Goal: Transaction & Acquisition: Purchase product/service

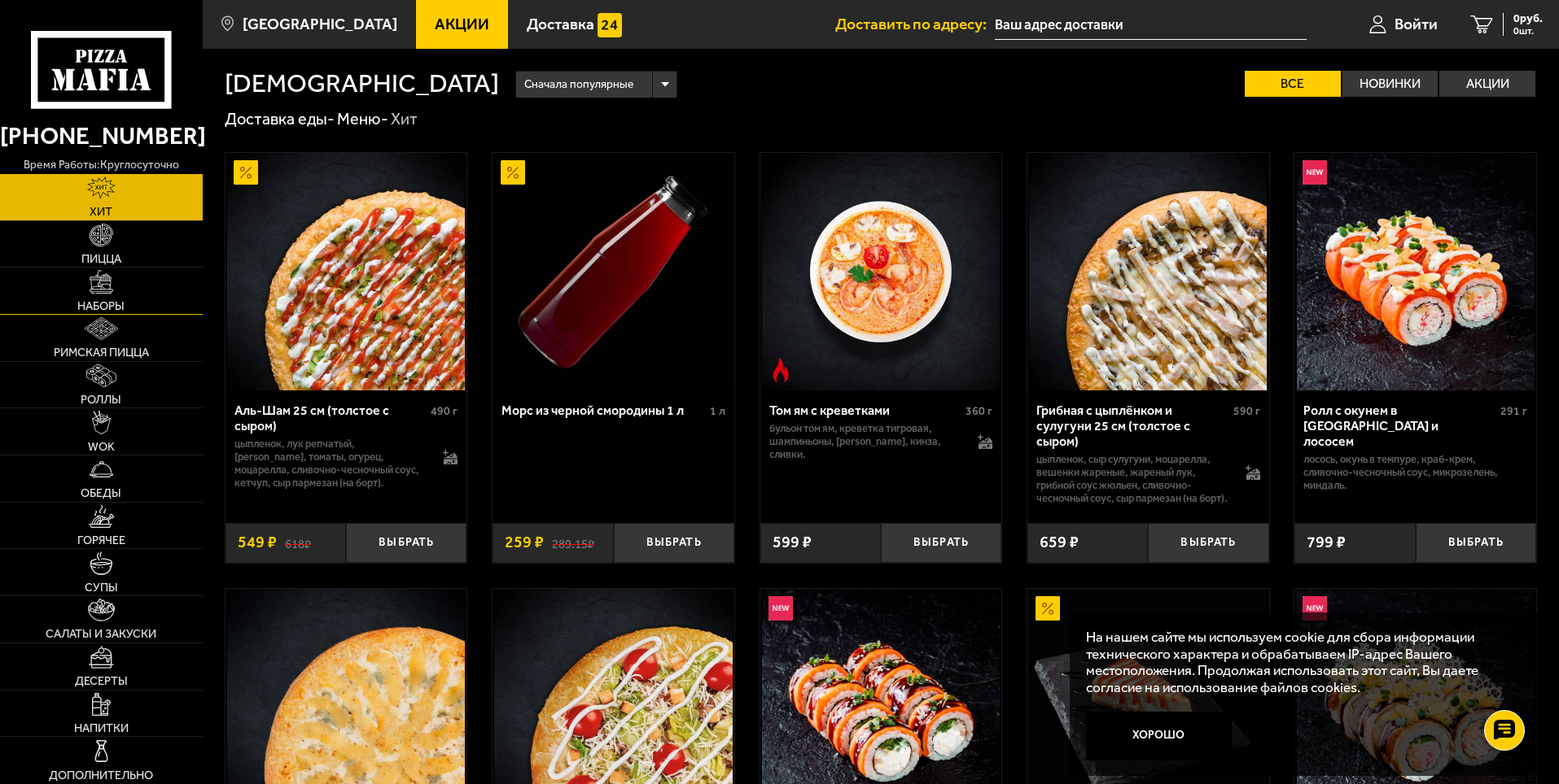
click at [95, 291] on img at bounding box center [101, 282] width 23 height 23
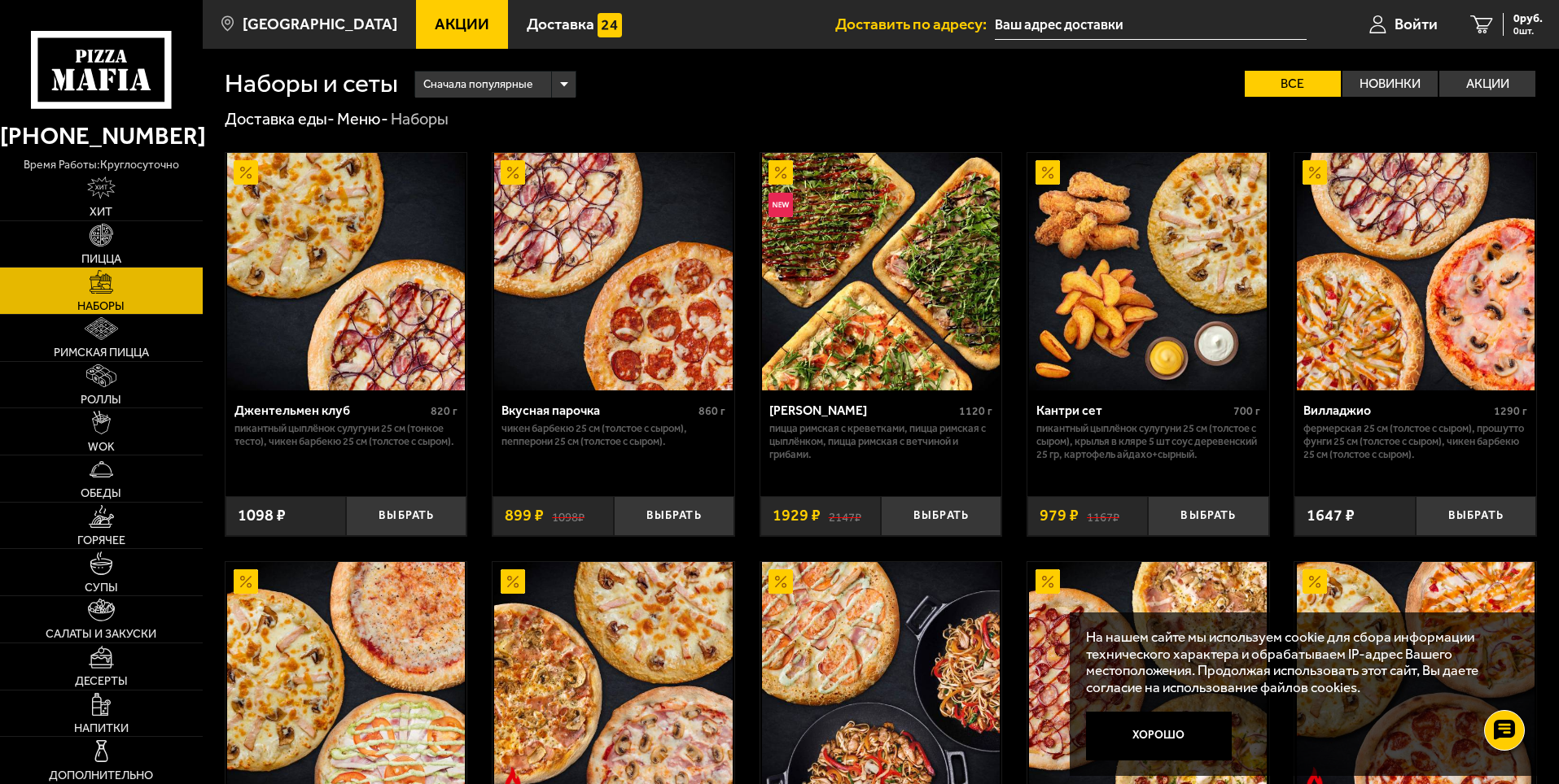
click at [916, 280] on img at bounding box center [880, 271] width 238 height 238
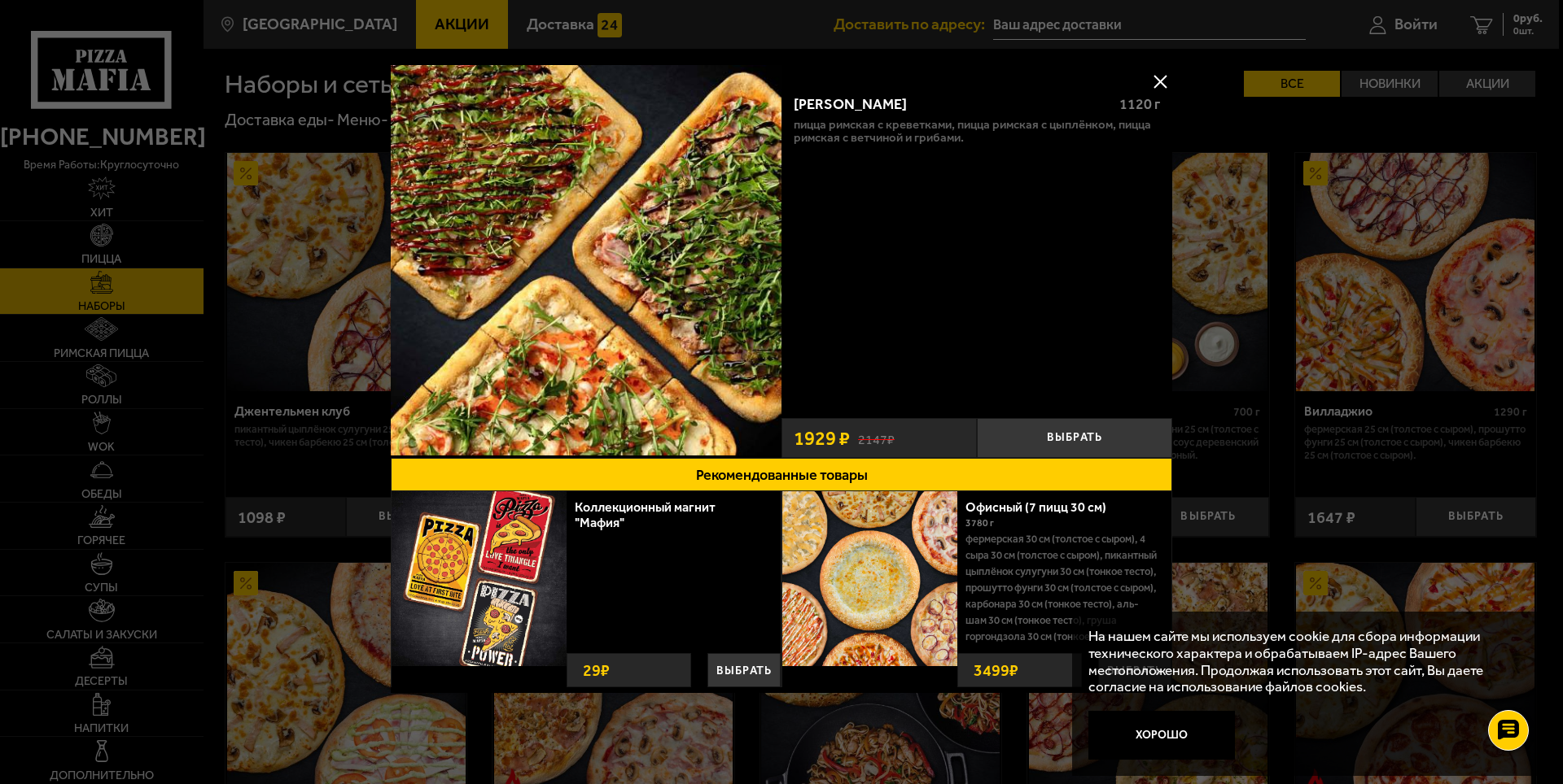
drag, startPoint x: 1153, startPoint y: 81, endPoint x: 1153, endPoint y: 92, distance: 11.0
click at [1153, 84] on button at bounding box center [1160, 82] width 25 height 25
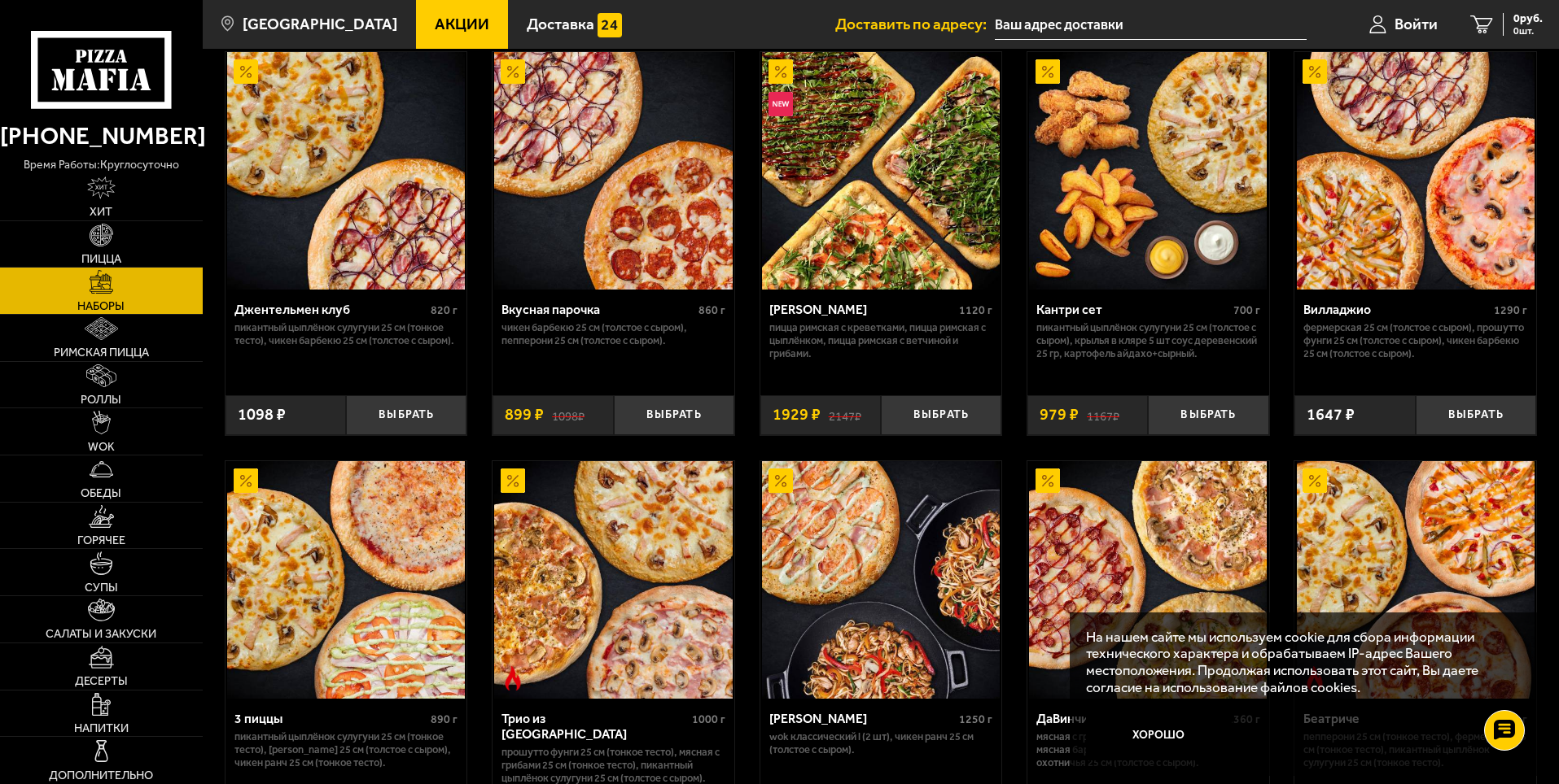
scroll to position [82, 0]
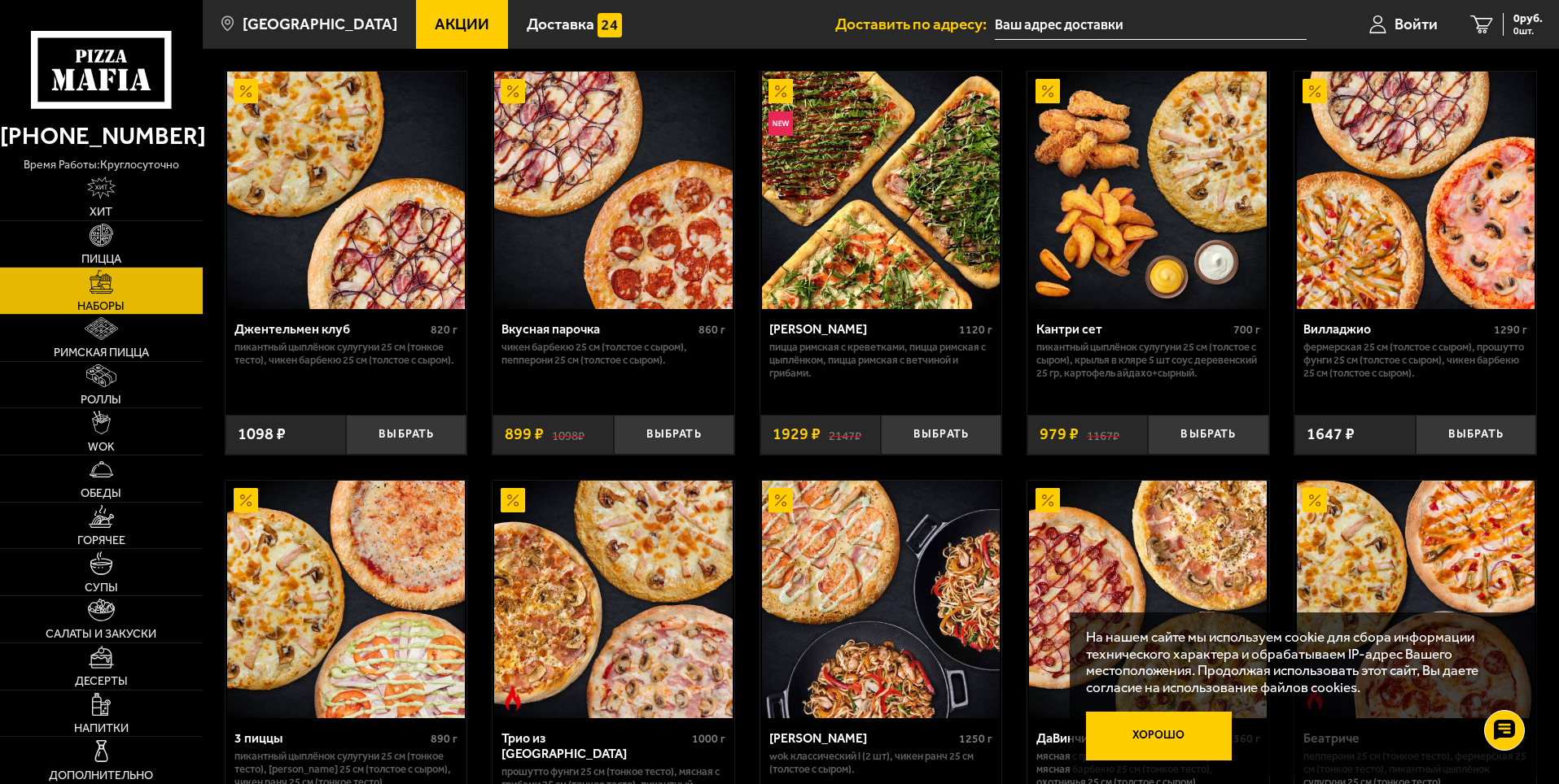
click at [1148, 749] on button "Хорошо" at bounding box center [1159, 736] width 146 height 48
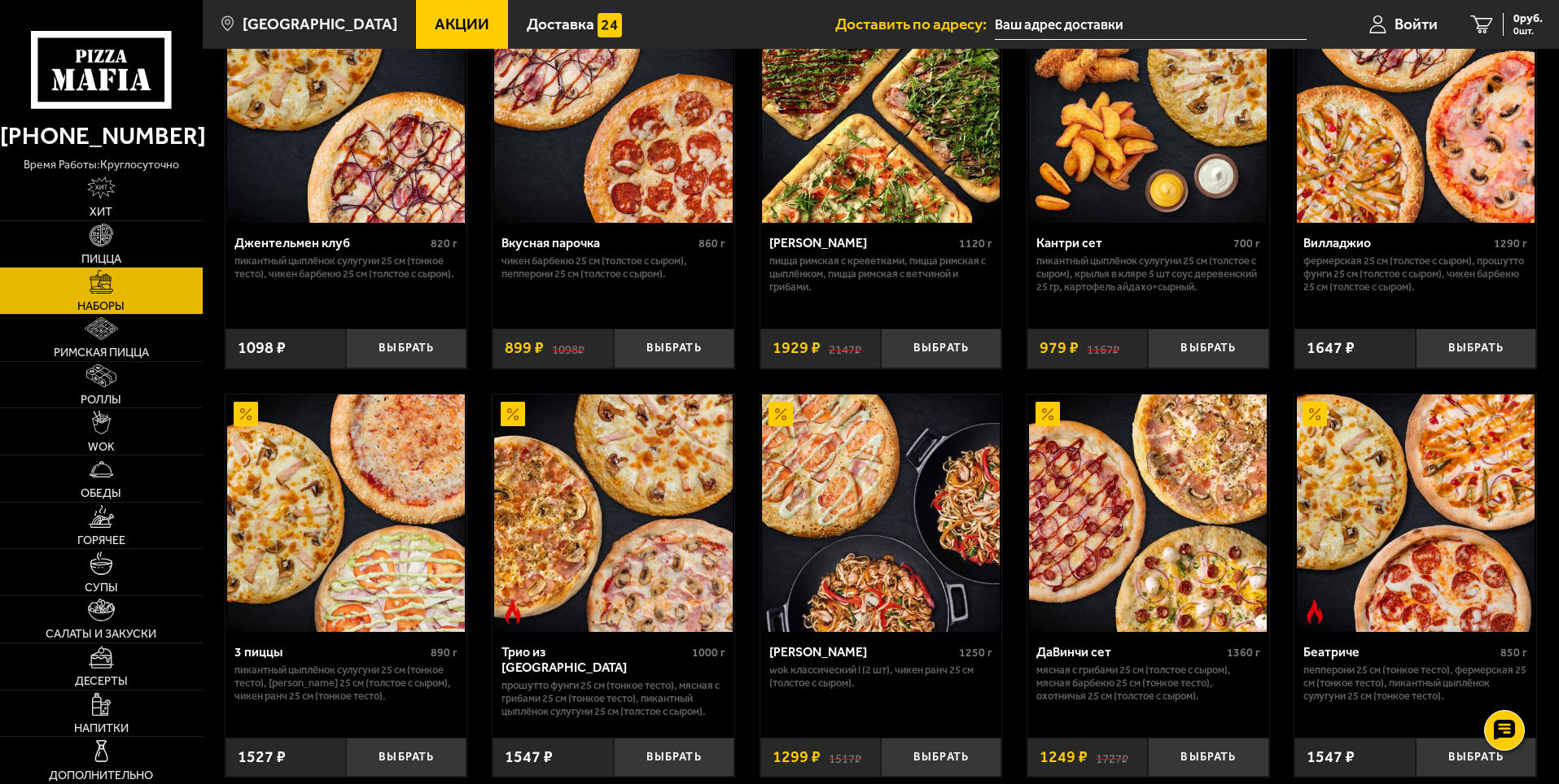
scroll to position [0, 0]
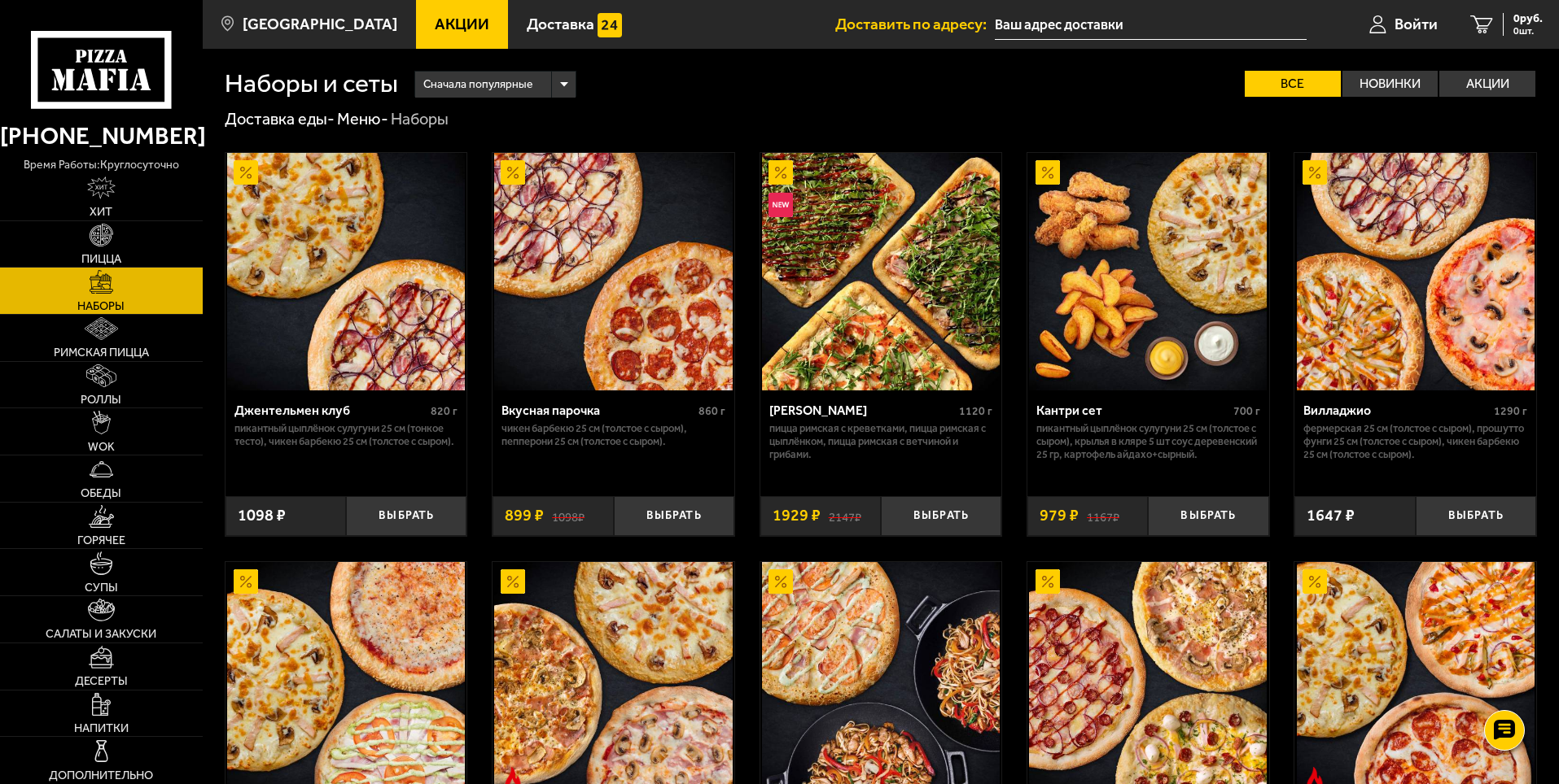
click at [853, 280] on img at bounding box center [880, 271] width 238 height 238
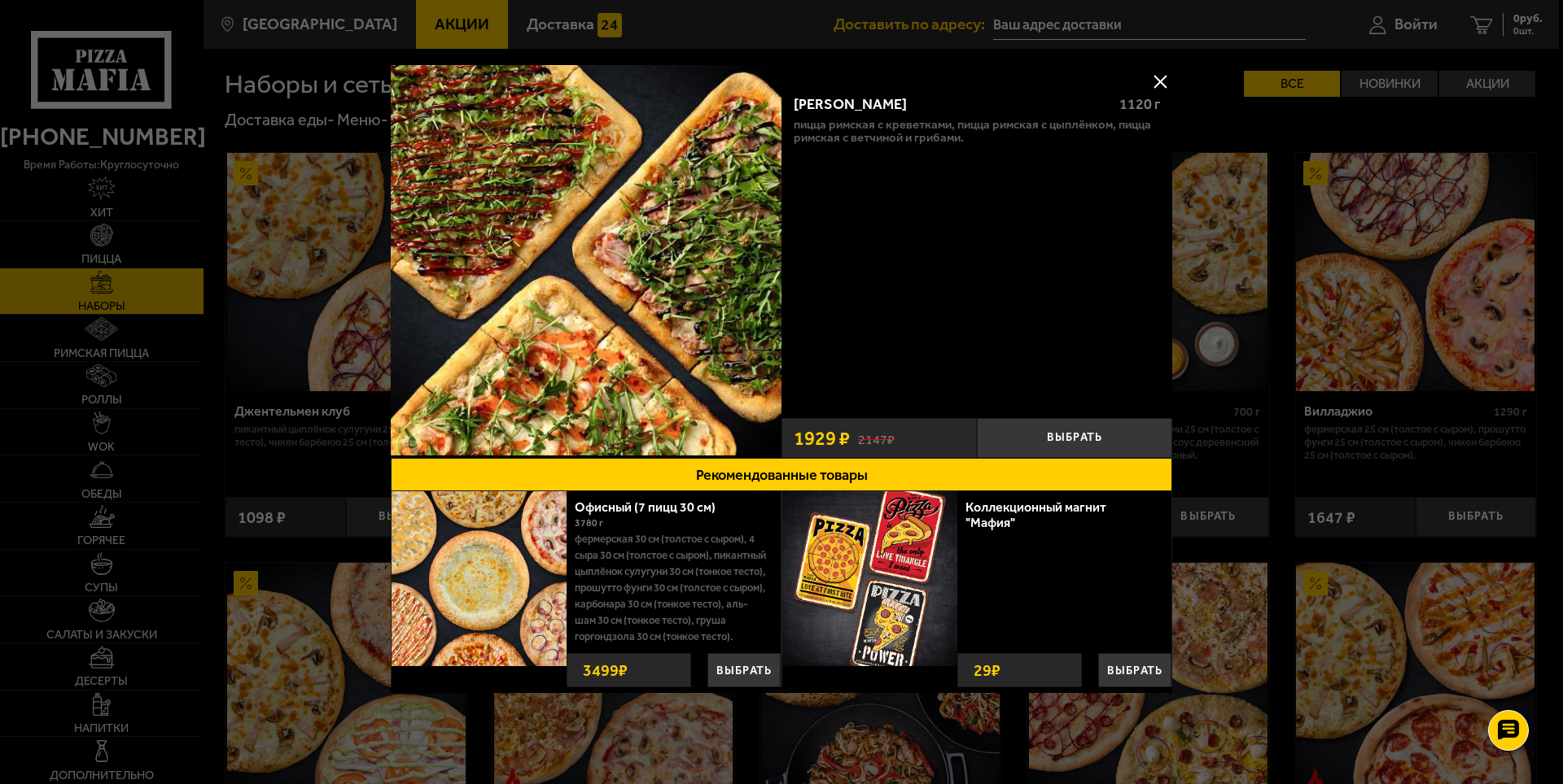
click at [1163, 80] on button at bounding box center [1160, 82] width 25 height 25
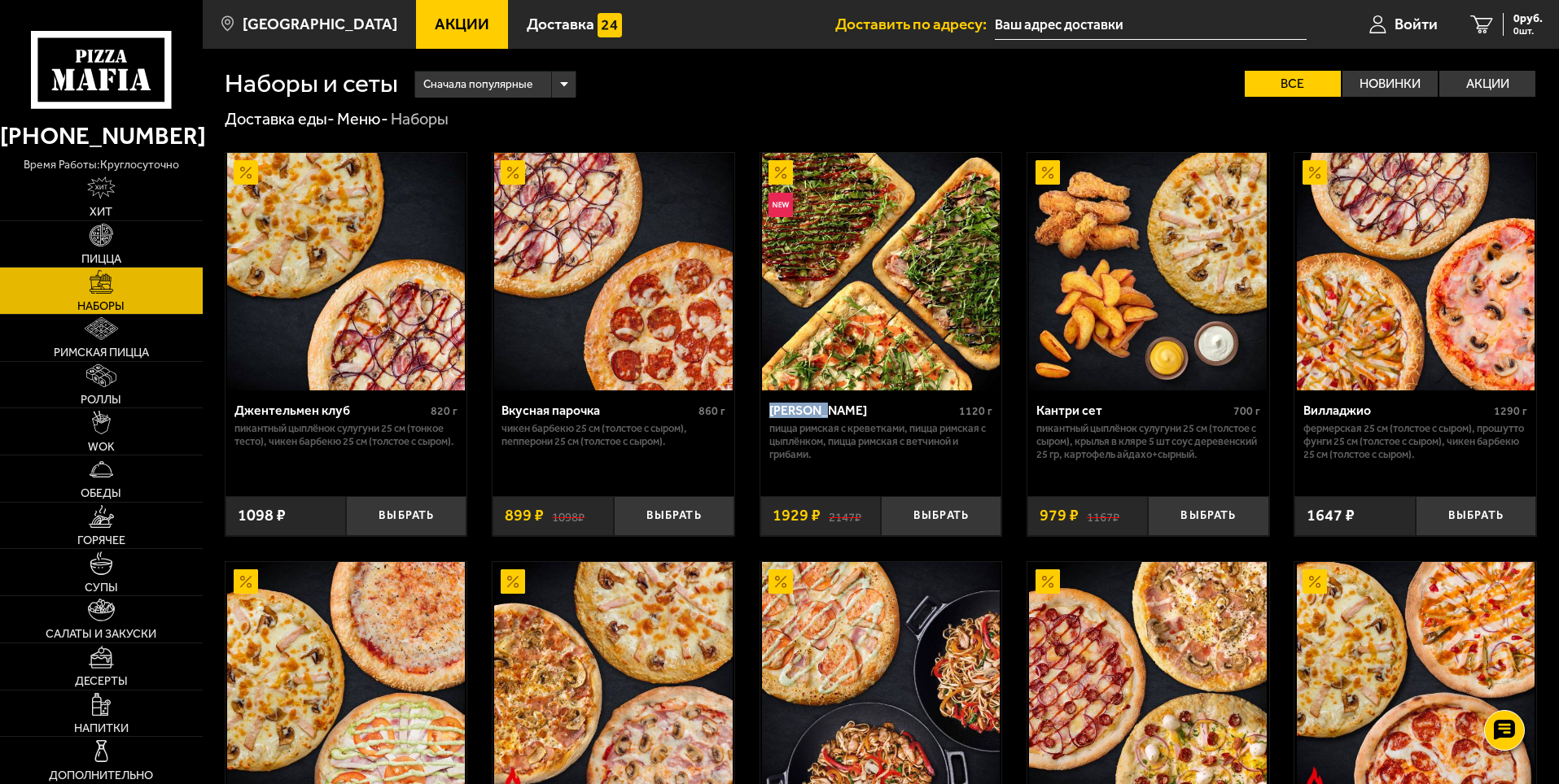
drag, startPoint x: 857, startPoint y: 407, endPoint x: 763, endPoint y: 414, distance: 94.3
click at [763, 414] on div "Мама Миа 1120 г Пицца Римская с креветками, Пицца Римская с цыплёнком, Пицца Ри…" at bounding box center [881, 437] width 242 height 94
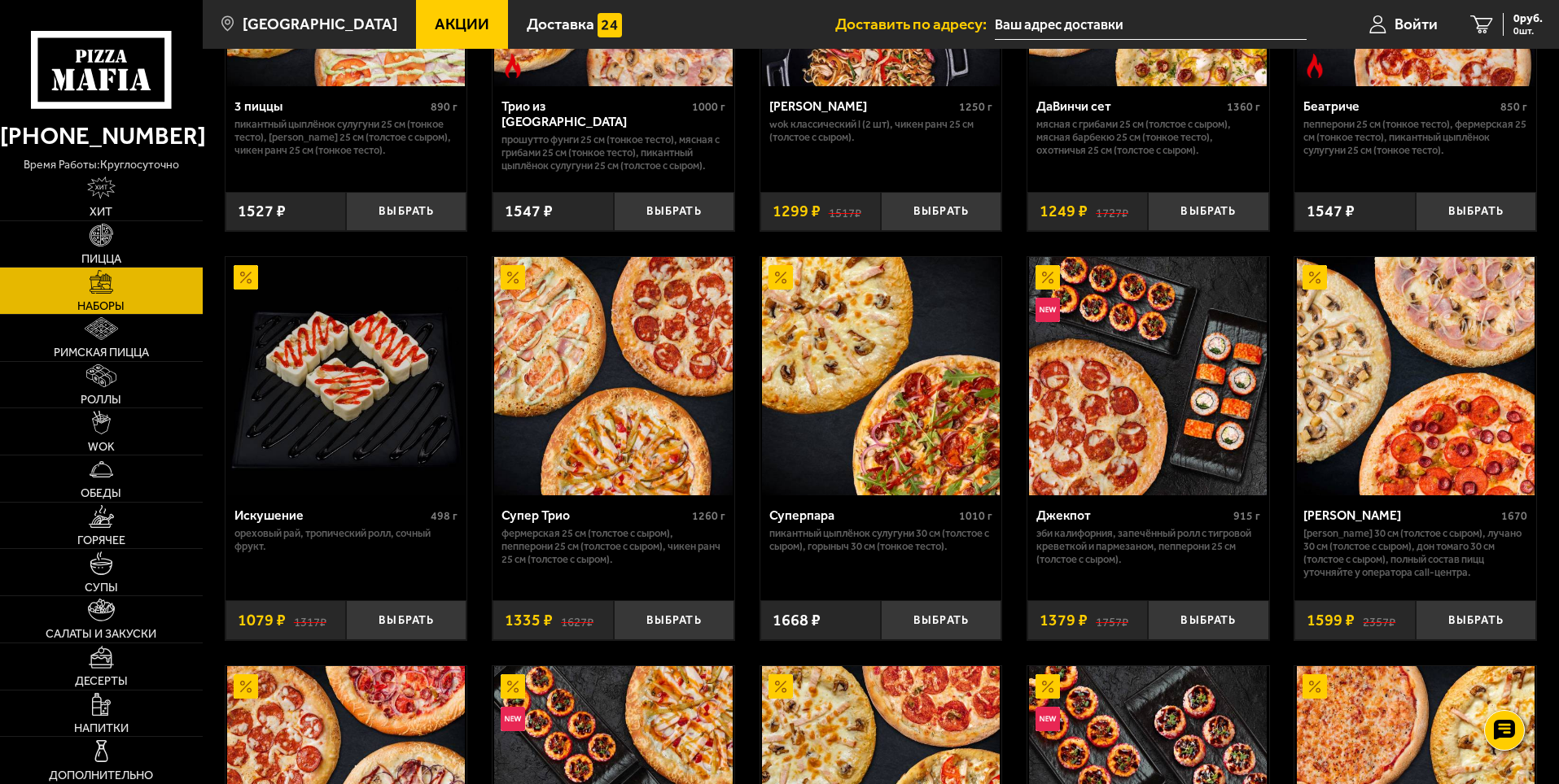
scroll to position [976, 0]
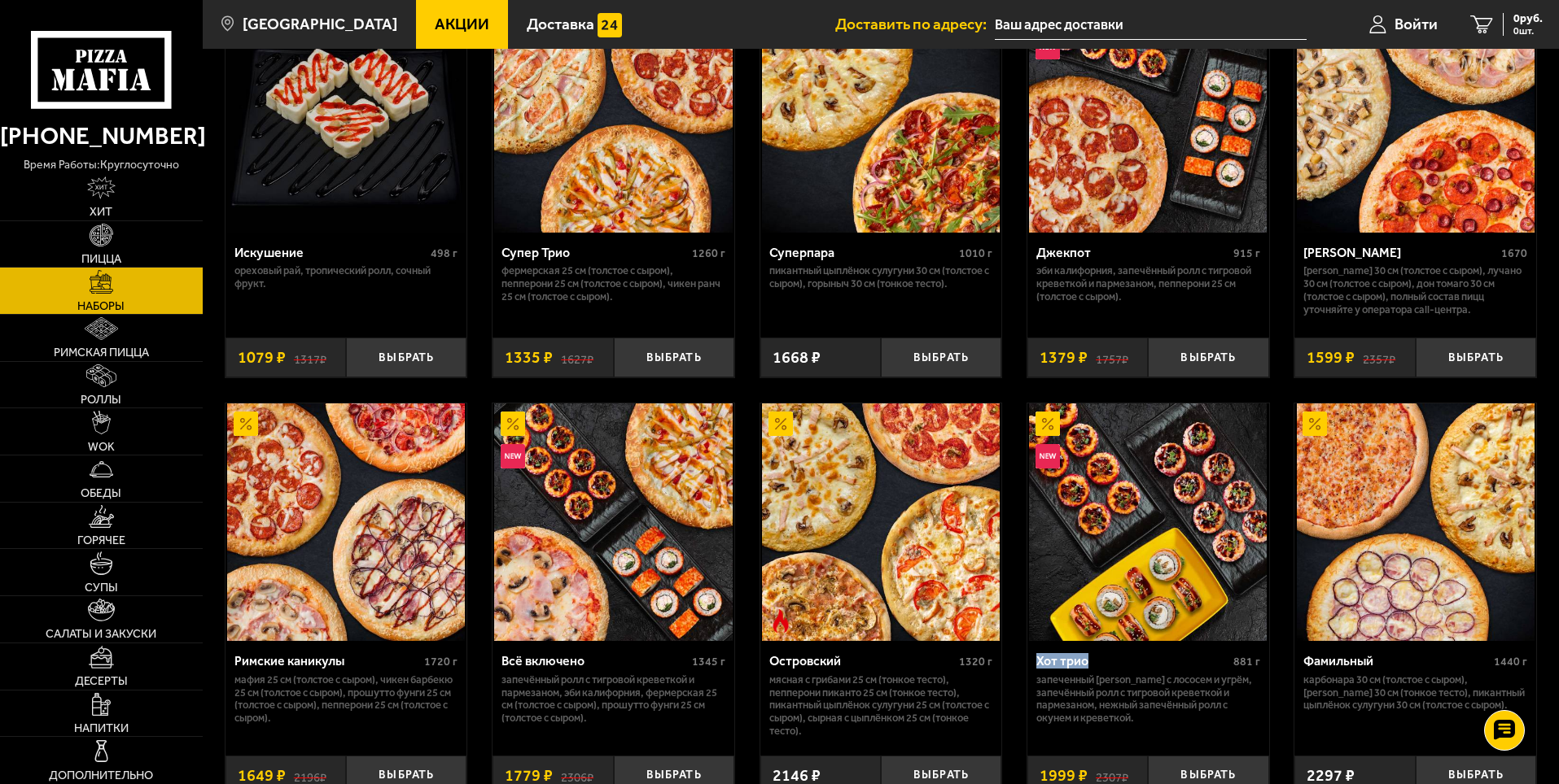
drag, startPoint x: 1097, startPoint y: 664, endPoint x: 1038, endPoint y: 663, distance: 59.0
click at [1038, 663] on div "Хот трио" at bounding box center [1132, 661] width 193 height 15
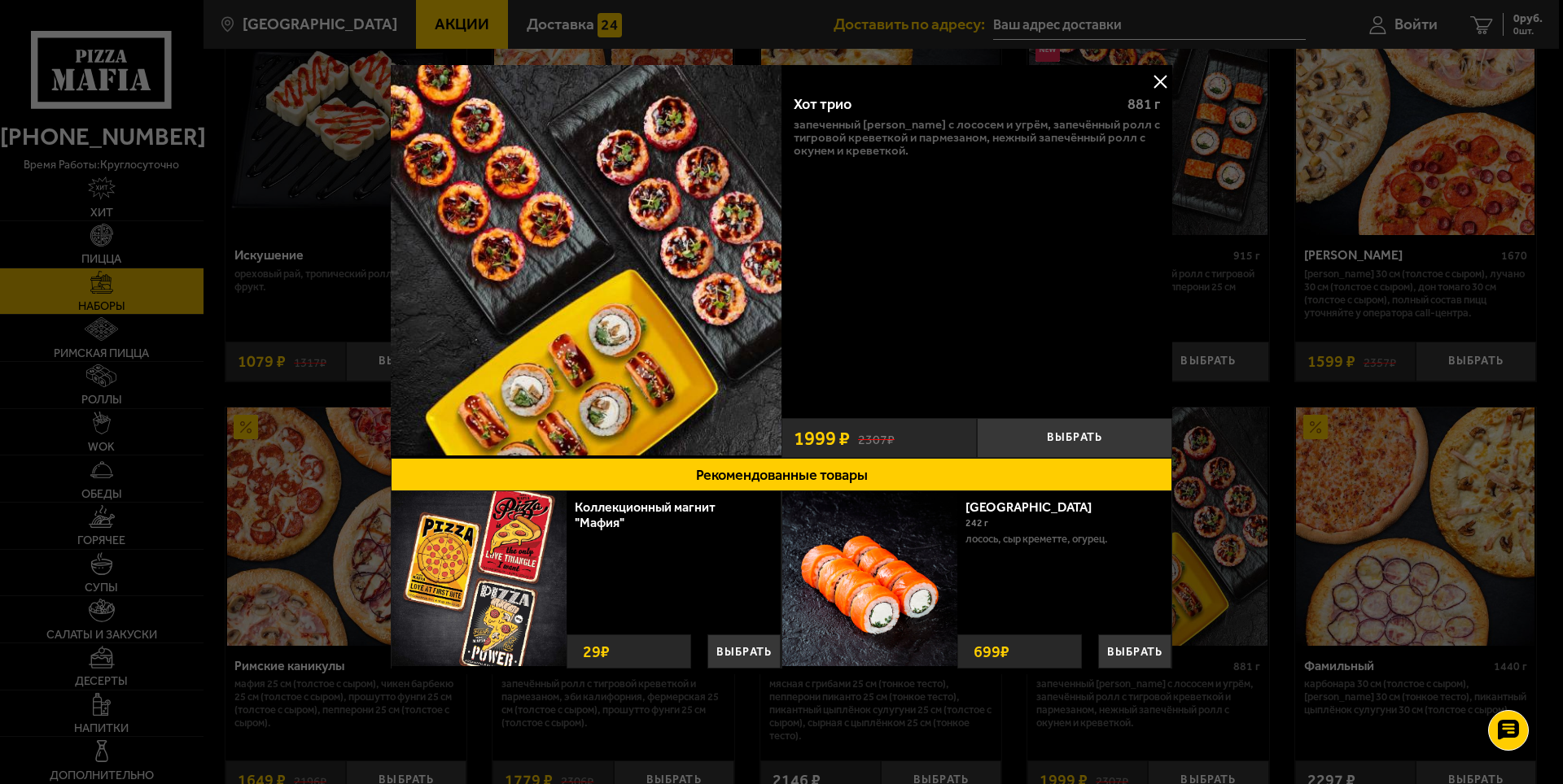
click at [1164, 82] on button at bounding box center [1160, 82] width 25 height 25
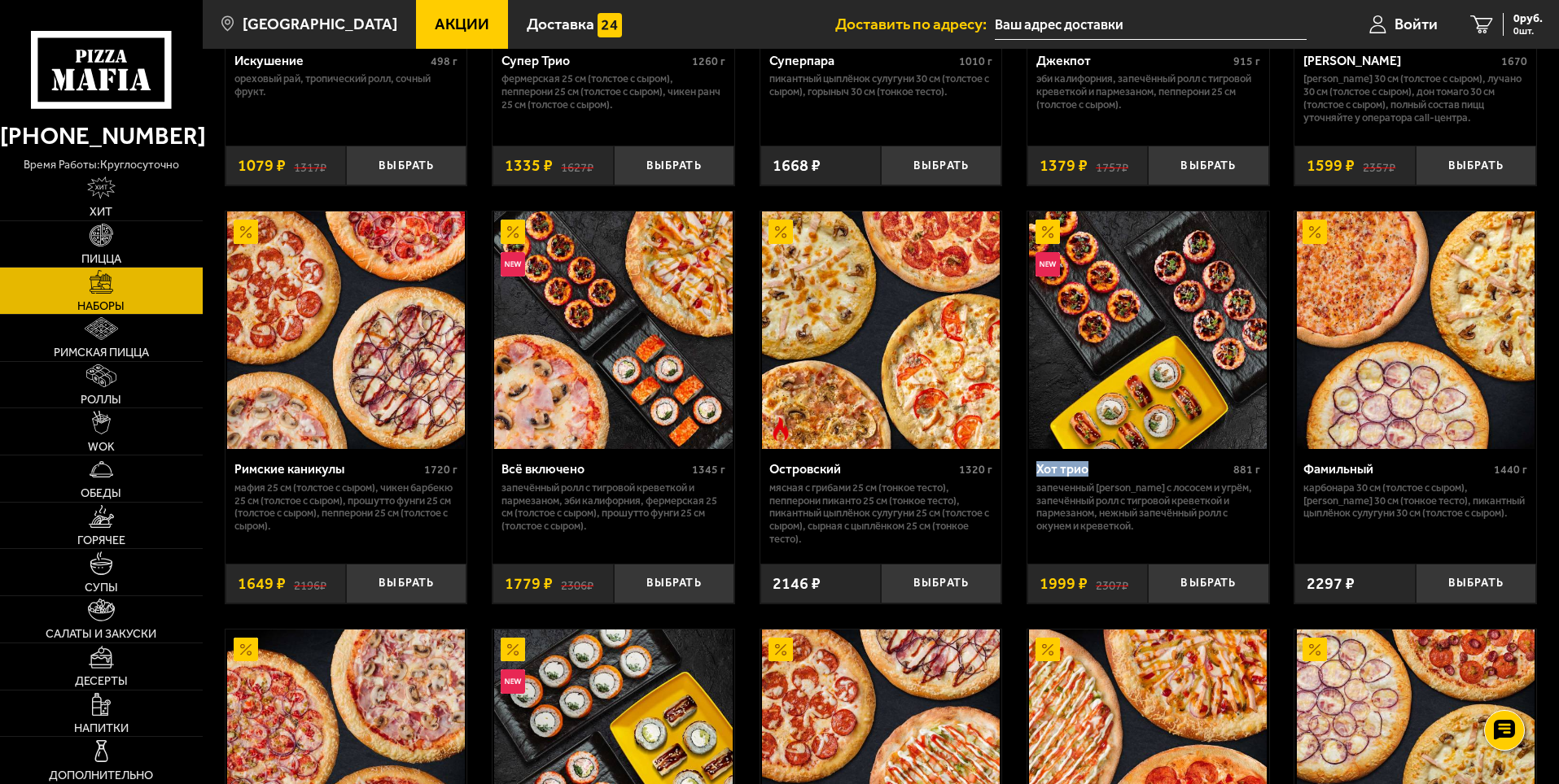
scroll to position [1220, 0]
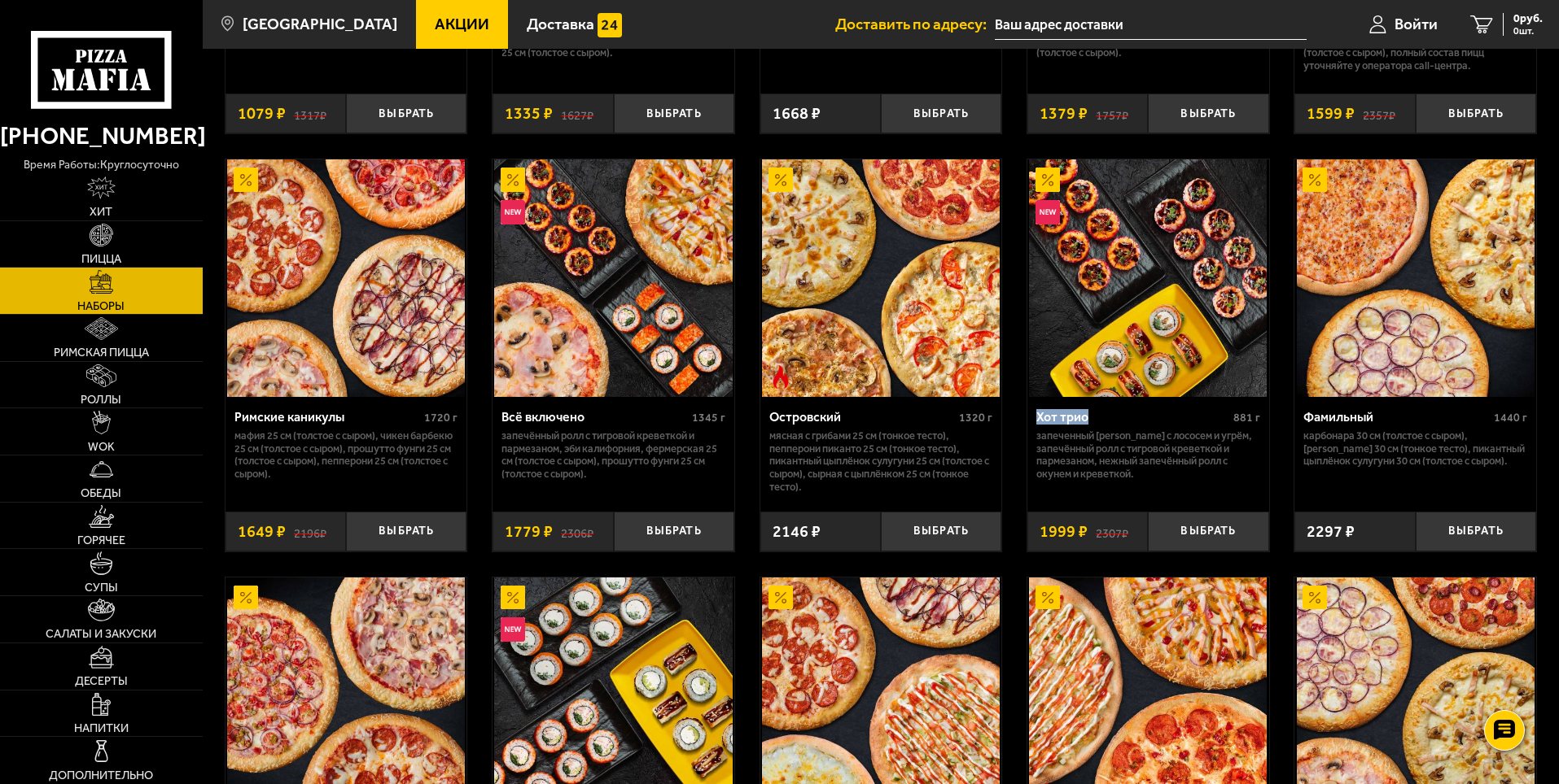
click at [1110, 422] on div "Хот трио" at bounding box center [1132, 417] width 193 height 15
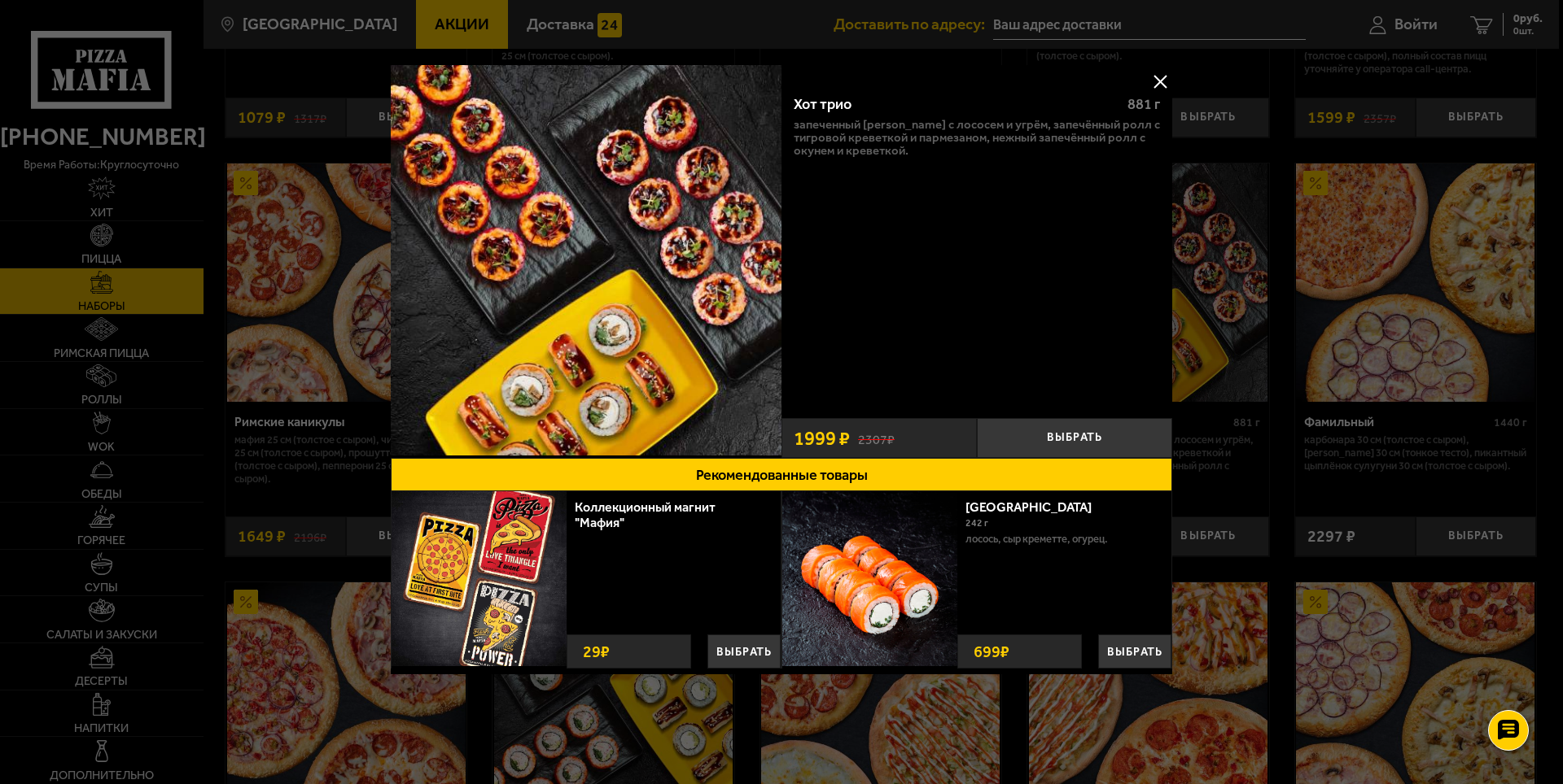
click at [1160, 82] on button at bounding box center [1160, 82] width 25 height 25
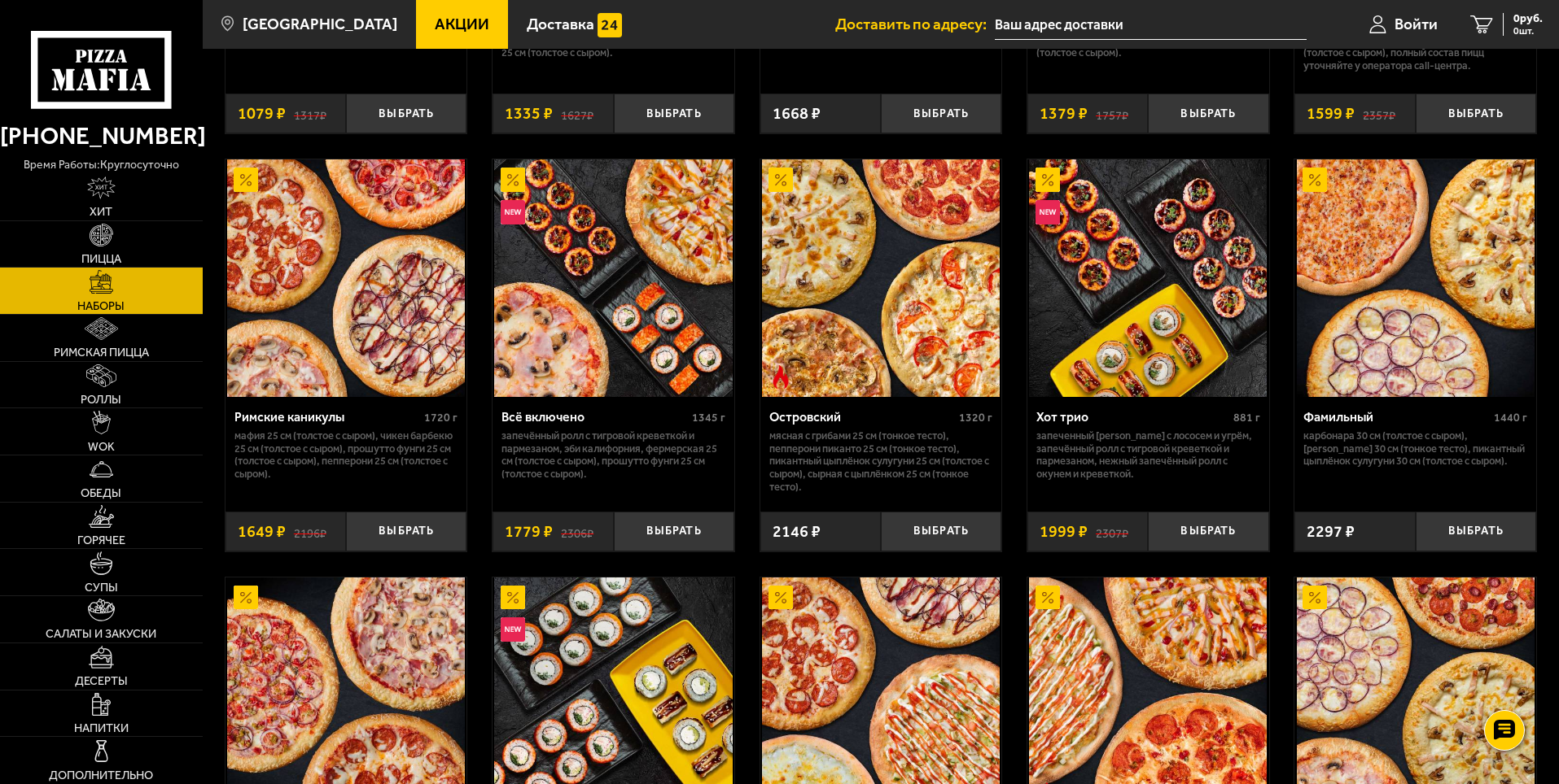
click at [1185, 317] on img at bounding box center [1147, 278] width 238 height 238
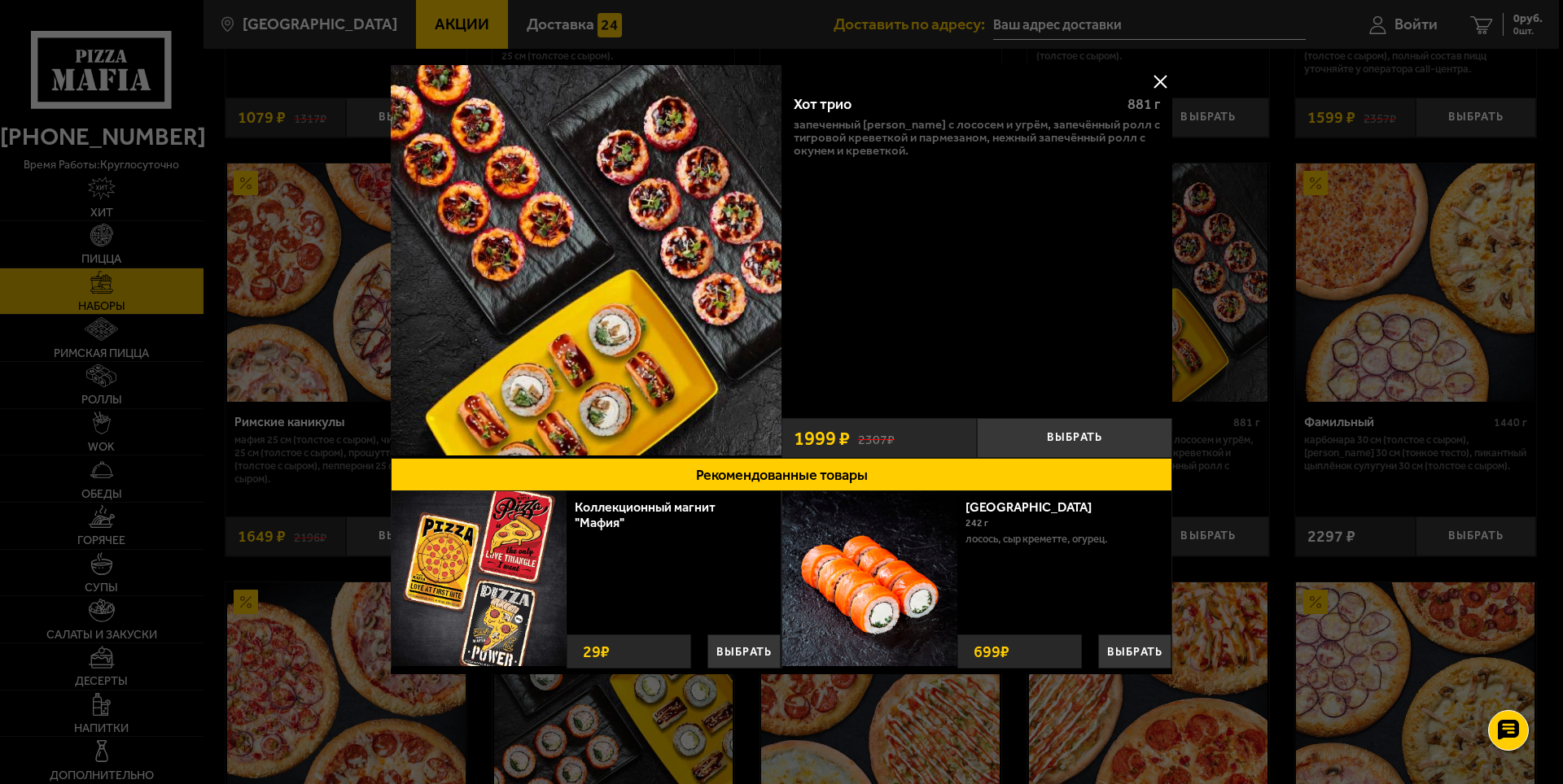
click at [1167, 77] on button at bounding box center [1160, 82] width 25 height 25
